Goal: Task Accomplishment & Management: Manage account settings

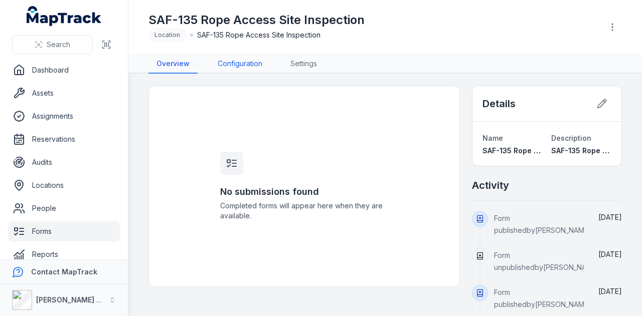
click at [242, 59] on link "Configuration" at bounding box center [240, 64] width 61 height 19
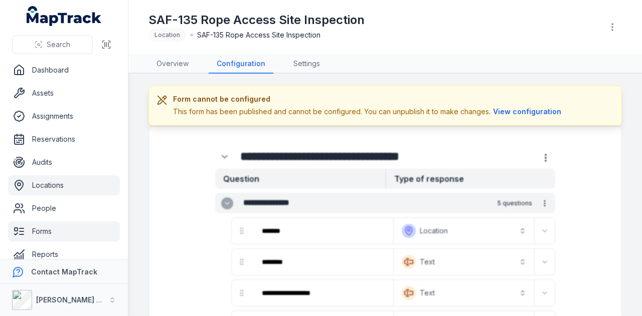
click at [79, 185] on link "Locations" at bounding box center [64, 185] width 112 height 20
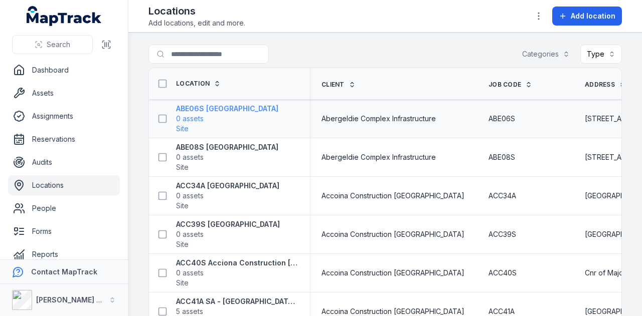
click at [198, 109] on strong "ABE06S [GEOGRAPHIC_DATA]" at bounding box center [227, 109] width 102 height 10
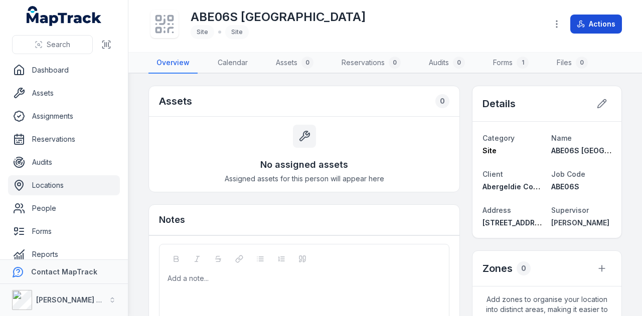
click at [610, 24] on button "Actions" at bounding box center [596, 24] width 52 height 19
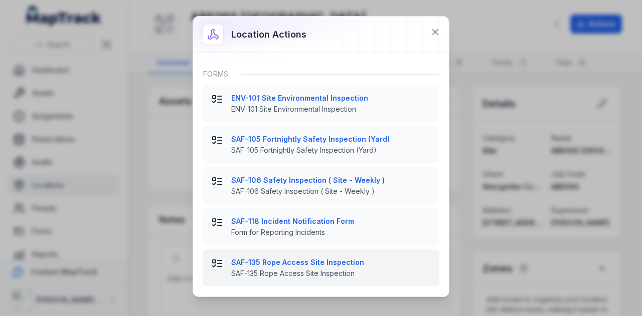
click at [327, 266] on strong "SAF-135 Rope Access Site Inspection" at bounding box center [330, 263] width 199 height 10
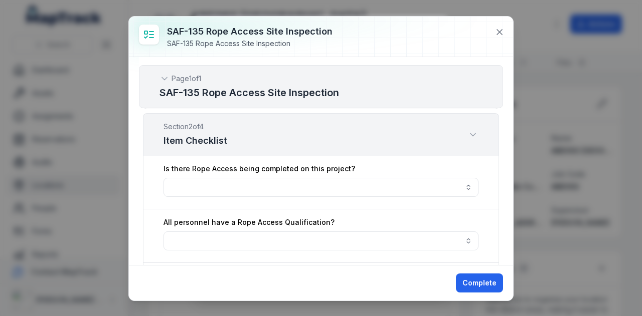
scroll to position [351, 0]
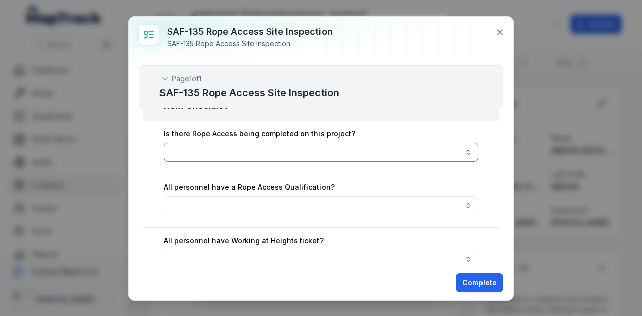
click at [343, 146] on button "button" at bounding box center [320, 152] width 315 height 19
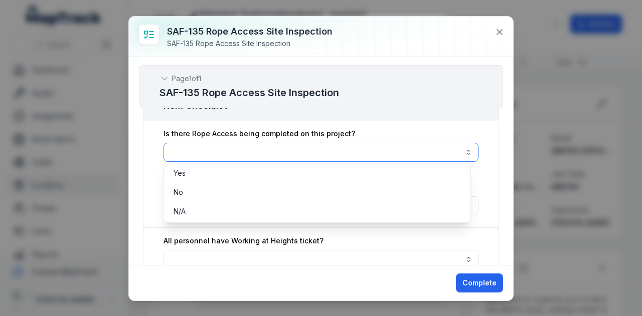
click at [353, 144] on button "button" at bounding box center [320, 152] width 315 height 19
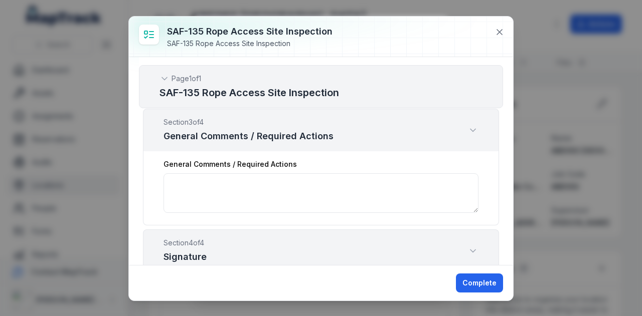
scroll to position [2055, 0]
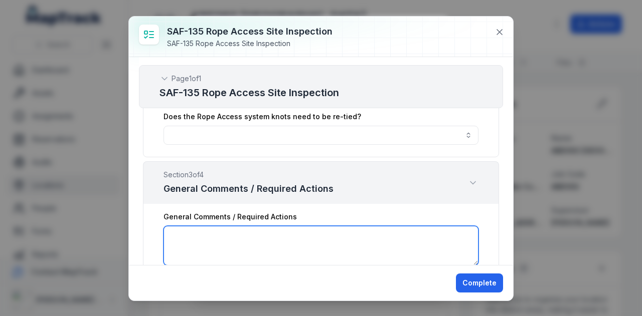
click at [299, 226] on textarea ":r5or:-form-item-label" at bounding box center [320, 246] width 315 height 40
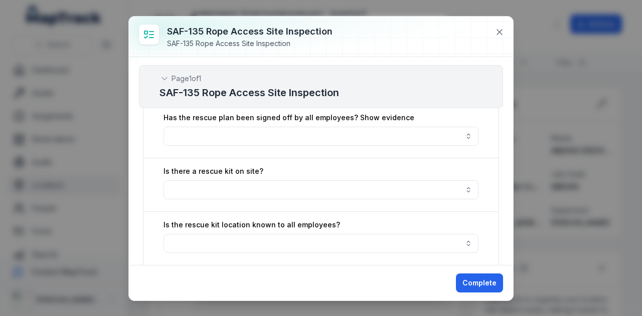
scroll to position [1420, 0]
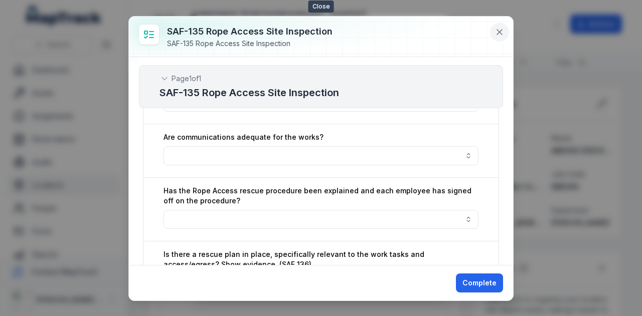
click at [495, 30] on icon at bounding box center [499, 32] width 10 height 10
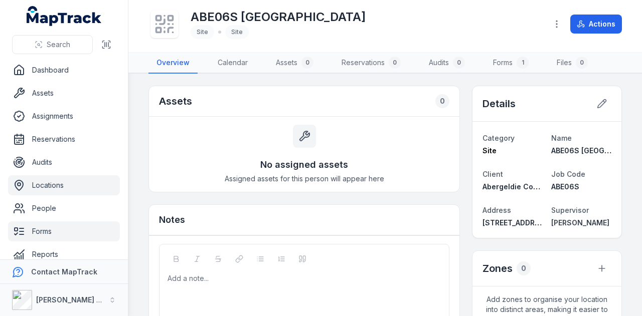
click at [66, 228] on link "Forms" at bounding box center [64, 232] width 112 height 20
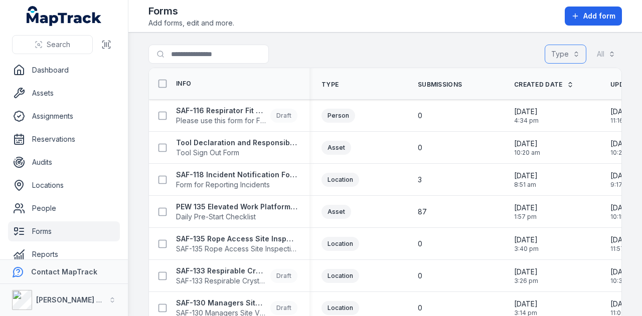
click at [559, 55] on button "Type" at bounding box center [565, 54] width 42 height 19
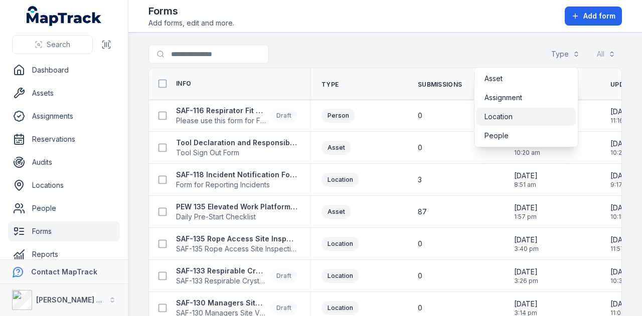
click at [543, 113] on div "Location" at bounding box center [525, 117] width 83 height 10
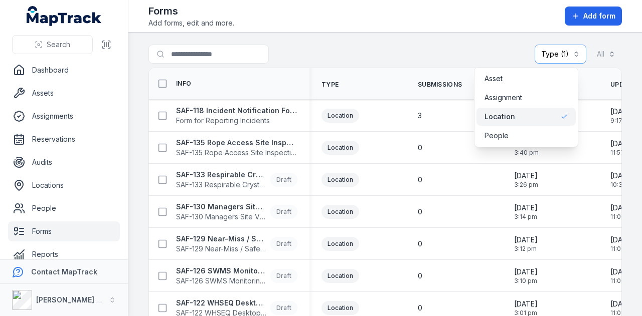
click at [466, 45] on div "Search for forms Type (1) ******** All" at bounding box center [384, 56] width 473 height 23
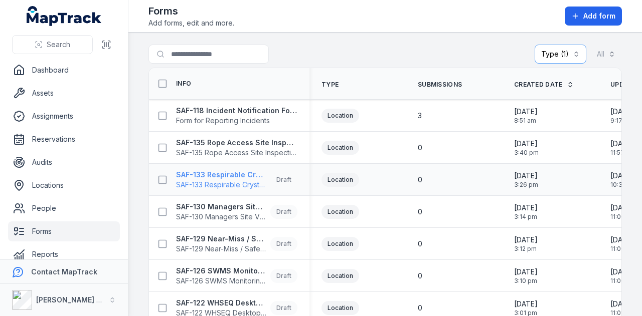
click at [254, 175] on strong "SAF-133 Respirable Crystalline Silica Site Inspection Checklist" at bounding box center [221, 175] width 90 height 10
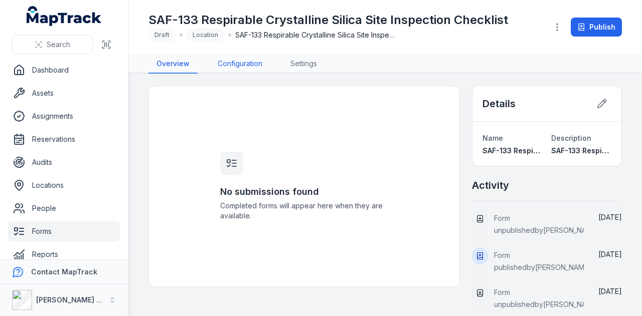
click at [241, 60] on link "Configuration" at bounding box center [240, 64] width 61 height 19
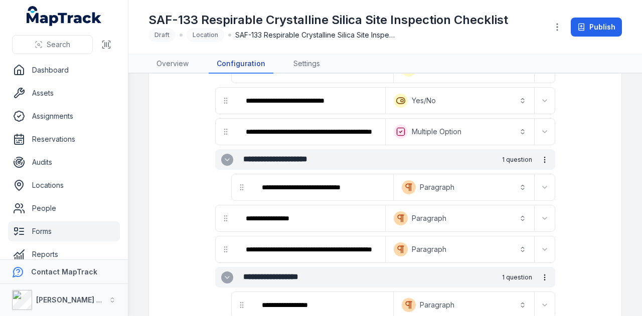
scroll to position [301, 0]
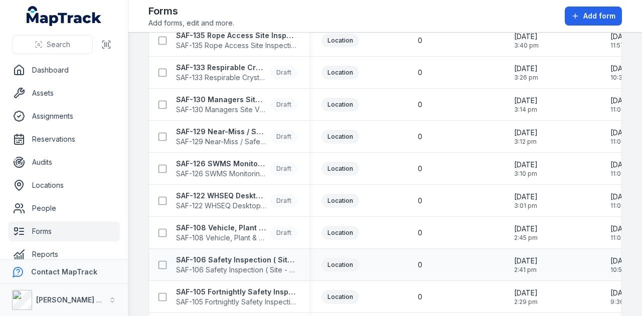
scroll to position [100, 0]
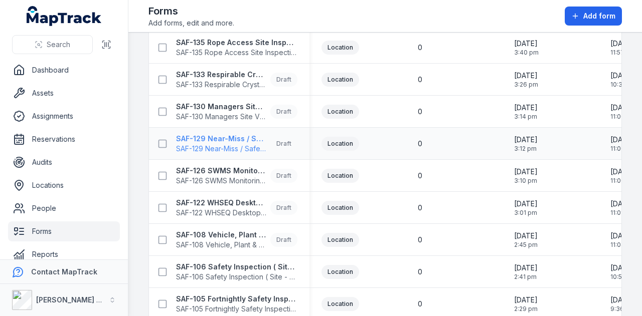
click at [242, 139] on strong "SAF-129 Near-Miss / Safety / Environmental Concern Notification Form V1.0" at bounding box center [221, 139] width 90 height 10
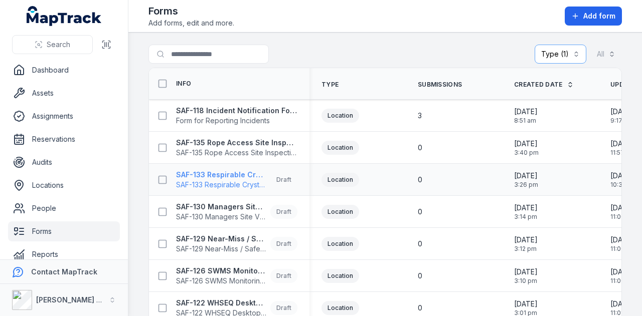
scroll to position [0, 80]
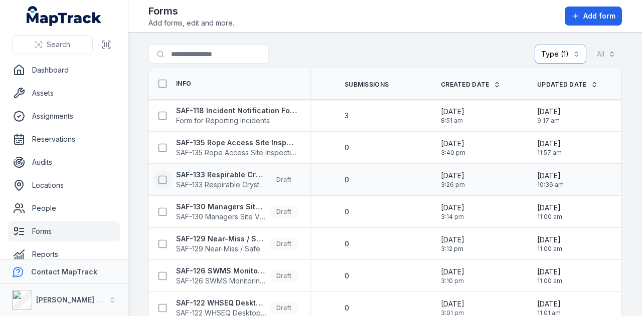
click at [164, 177] on icon at bounding box center [162, 180] width 10 height 10
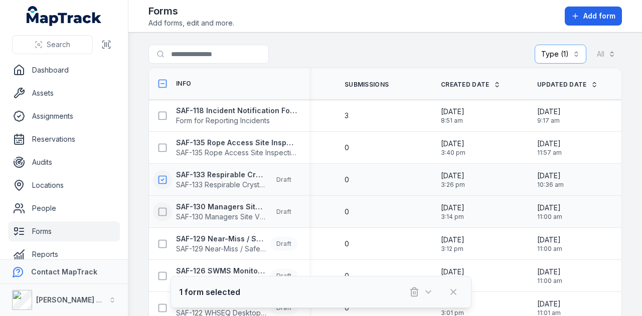
click at [165, 210] on icon at bounding box center [162, 212] width 10 height 10
click at [157, 245] on icon at bounding box center [162, 244] width 10 height 10
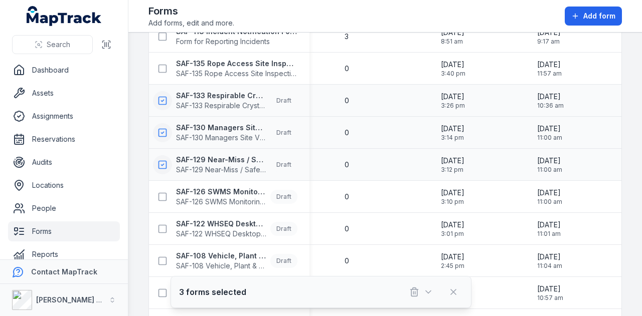
scroll to position [100, 0]
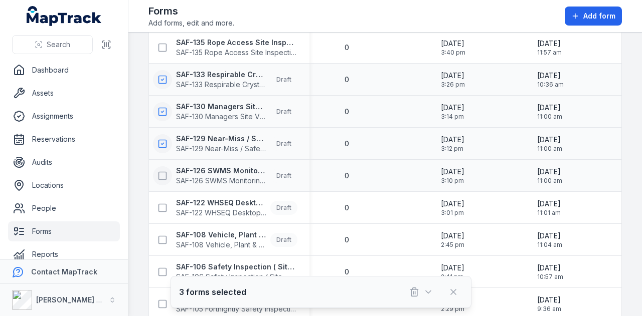
click at [166, 174] on icon at bounding box center [162, 176] width 10 height 10
click at [161, 210] on icon at bounding box center [162, 208] width 10 height 10
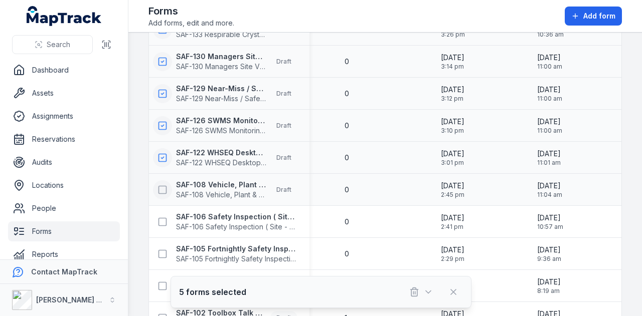
click at [165, 190] on rect at bounding box center [163, 190] width 8 height 8
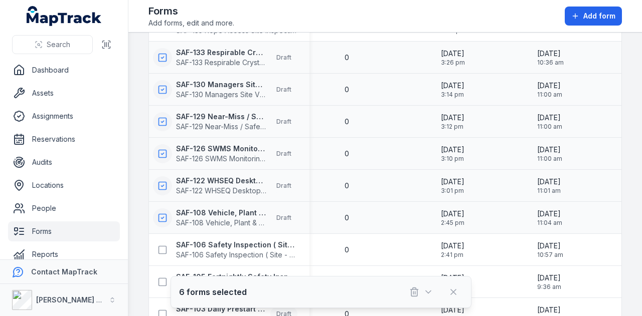
scroll to position [138, 0]
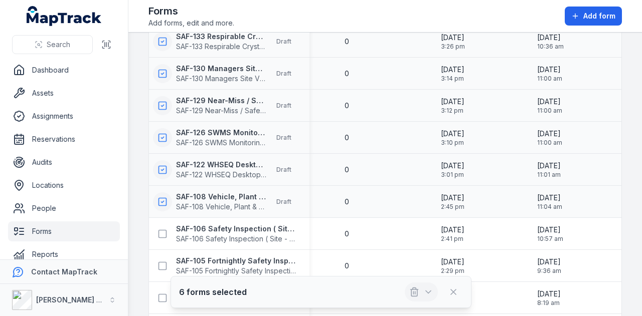
click at [420, 291] on button "button" at bounding box center [420, 292] width 33 height 19
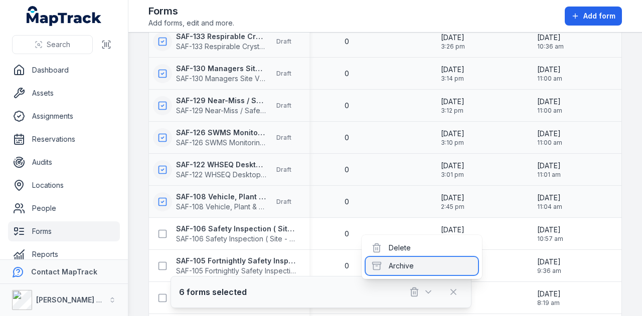
click at [413, 265] on div "Archive" at bounding box center [421, 266] width 112 height 18
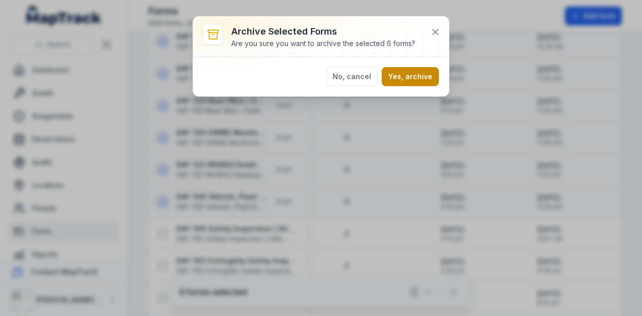
click at [409, 76] on button "Yes, archive" at bounding box center [409, 76] width 57 height 19
